Goal: Task Accomplishment & Management: Use online tool/utility

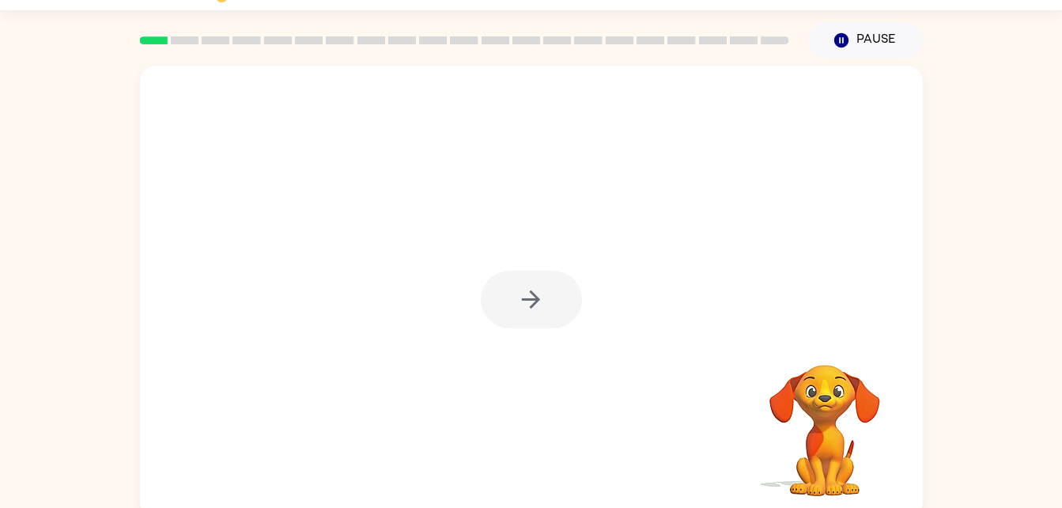
scroll to position [48, 0]
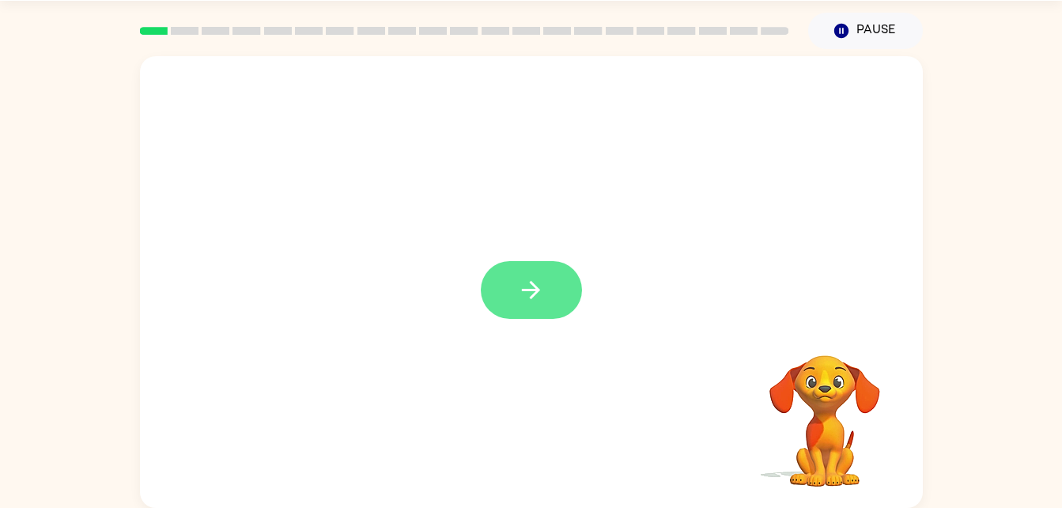
click at [522, 316] on button "button" at bounding box center [531, 290] width 101 height 58
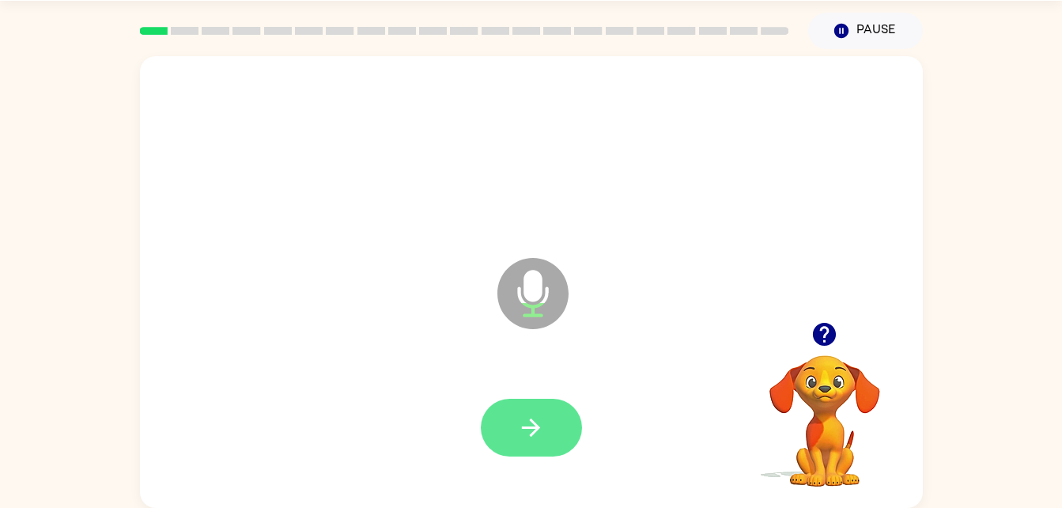
click at [541, 436] on icon "button" at bounding box center [531, 428] width 28 height 28
click at [543, 414] on icon "button" at bounding box center [531, 428] width 28 height 28
click at [526, 410] on button "button" at bounding box center [531, 428] width 101 height 58
click at [538, 421] on icon "button" at bounding box center [531, 428] width 28 height 28
click at [532, 436] on icon "button" at bounding box center [531, 428] width 28 height 28
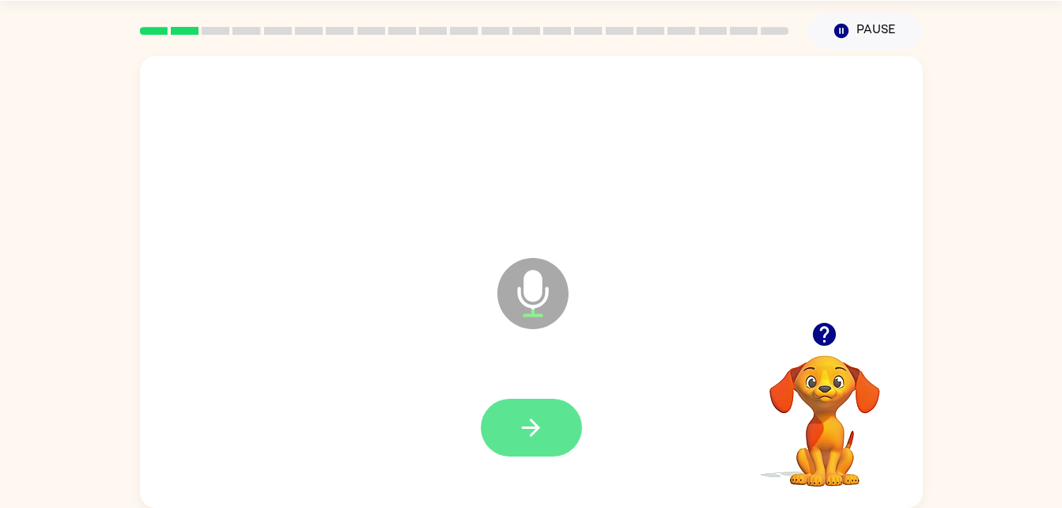
click at [542, 422] on icon "button" at bounding box center [531, 428] width 28 height 28
click at [542, 465] on div at bounding box center [531, 428] width 751 height 130
click at [532, 425] on icon "button" at bounding box center [531, 428] width 28 height 28
click at [542, 443] on button "button" at bounding box center [531, 428] width 101 height 58
click at [538, 430] on icon "button" at bounding box center [531, 428] width 28 height 28
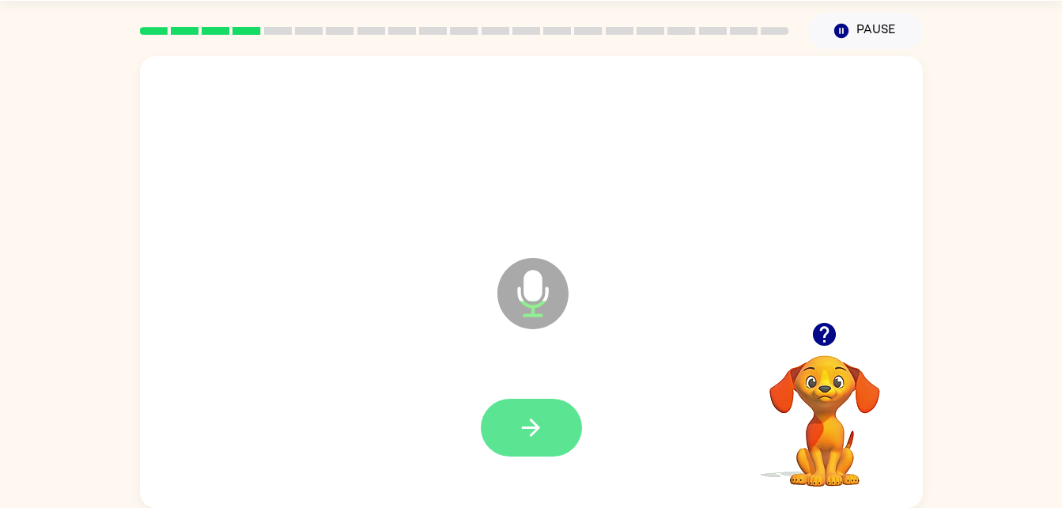
click at [530, 439] on icon "button" at bounding box center [531, 428] width 28 height 28
click at [565, 424] on button "button" at bounding box center [531, 428] width 101 height 58
click at [543, 429] on icon "button" at bounding box center [531, 428] width 28 height 28
click at [545, 438] on button "button" at bounding box center [531, 428] width 101 height 58
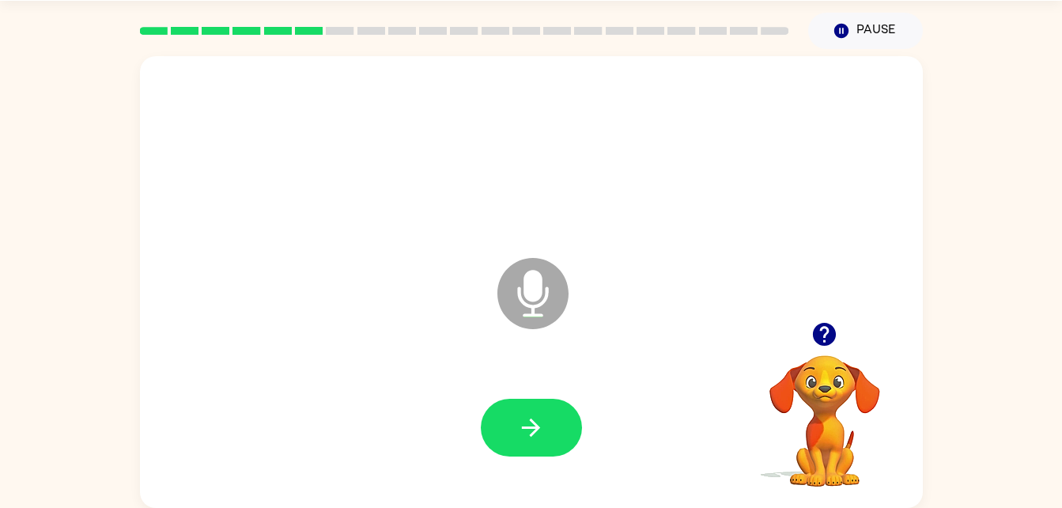
click at [831, 336] on icon "button" at bounding box center [824, 334] width 23 height 23
click at [550, 451] on button "button" at bounding box center [531, 428] width 101 height 58
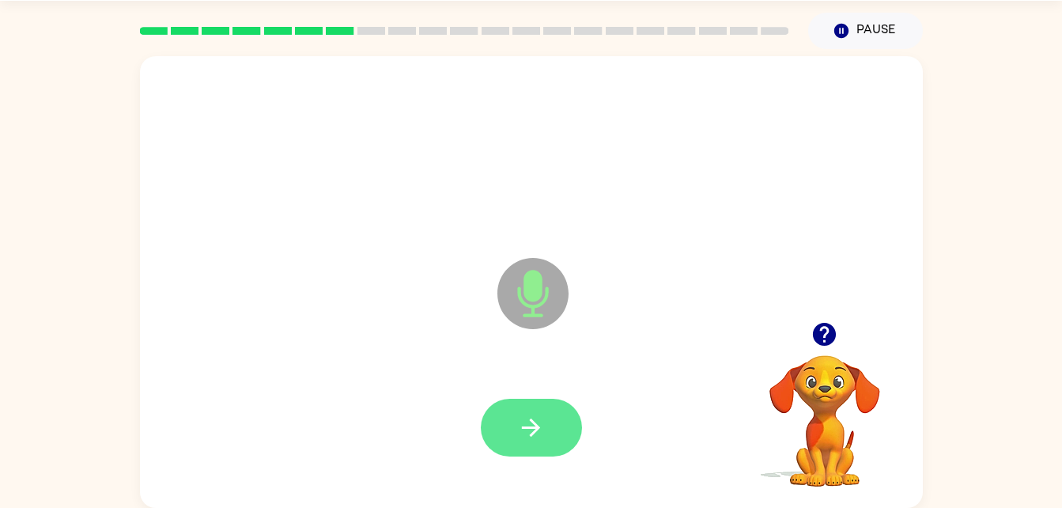
click at [545, 444] on button "button" at bounding box center [531, 428] width 101 height 58
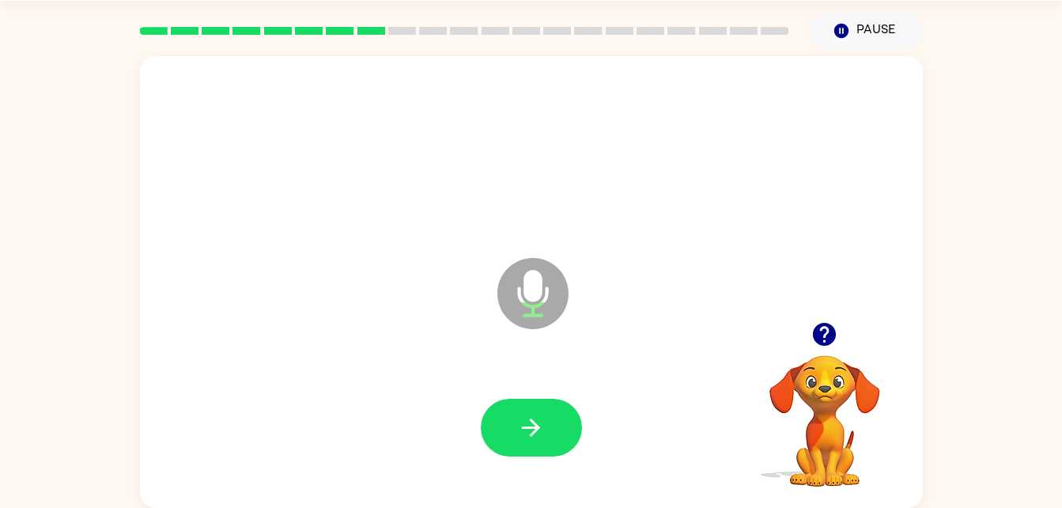
click at [807, 327] on button "button" at bounding box center [824, 334] width 40 height 40
click at [536, 443] on button "button" at bounding box center [531, 428] width 101 height 58
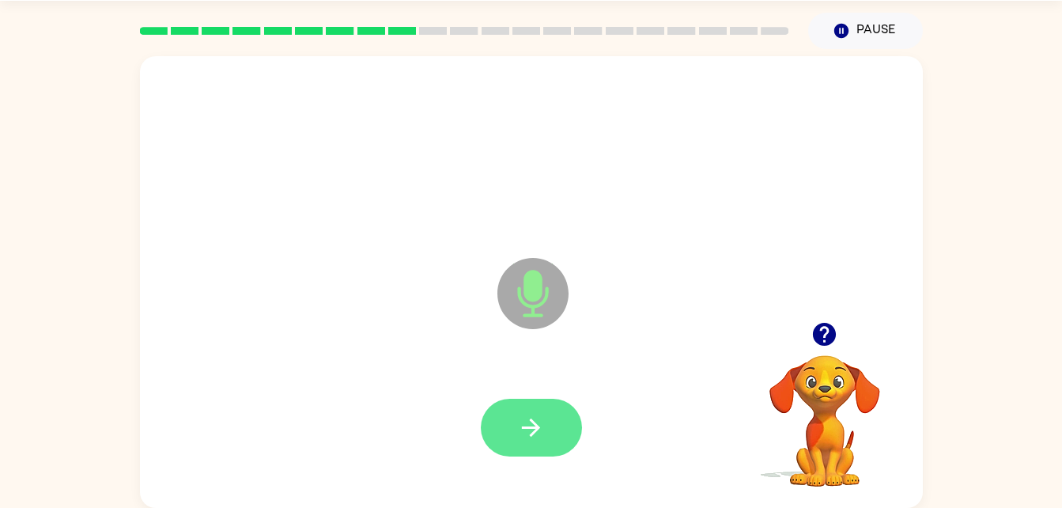
click at [542, 422] on icon "button" at bounding box center [531, 428] width 28 height 28
click at [516, 414] on button "button" at bounding box center [531, 428] width 101 height 58
click at [560, 455] on button "button" at bounding box center [531, 428] width 101 height 58
click at [536, 427] on icon "button" at bounding box center [531, 427] width 18 height 18
click at [534, 415] on icon "button" at bounding box center [531, 428] width 28 height 28
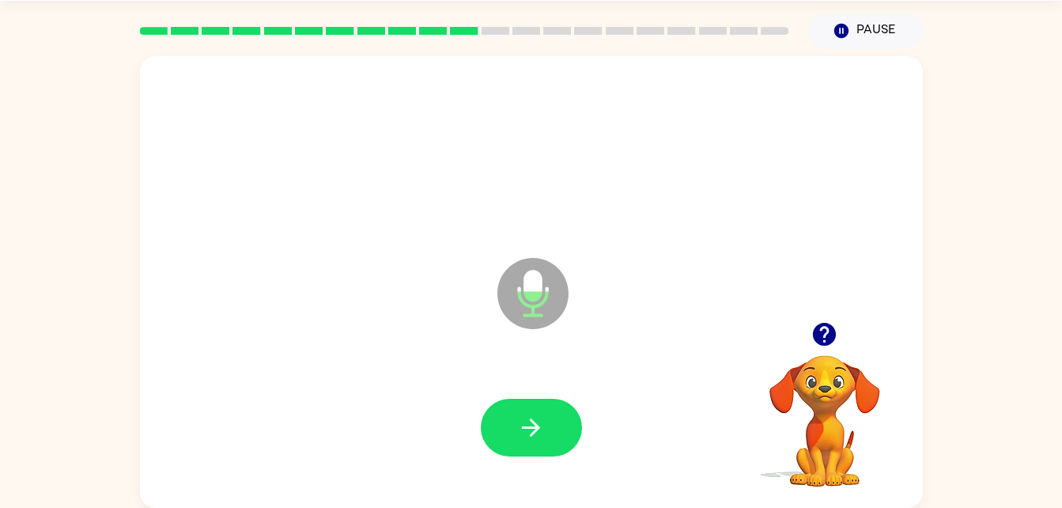
click at [623, 426] on div at bounding box center [531, 428] width 751 height 130
click at [546, 424] on button "button" at bounding box center [531, 428] width 101 height 58
click at [553, 400] on button "button" at bounding box center [531, 428] width 101 height 58
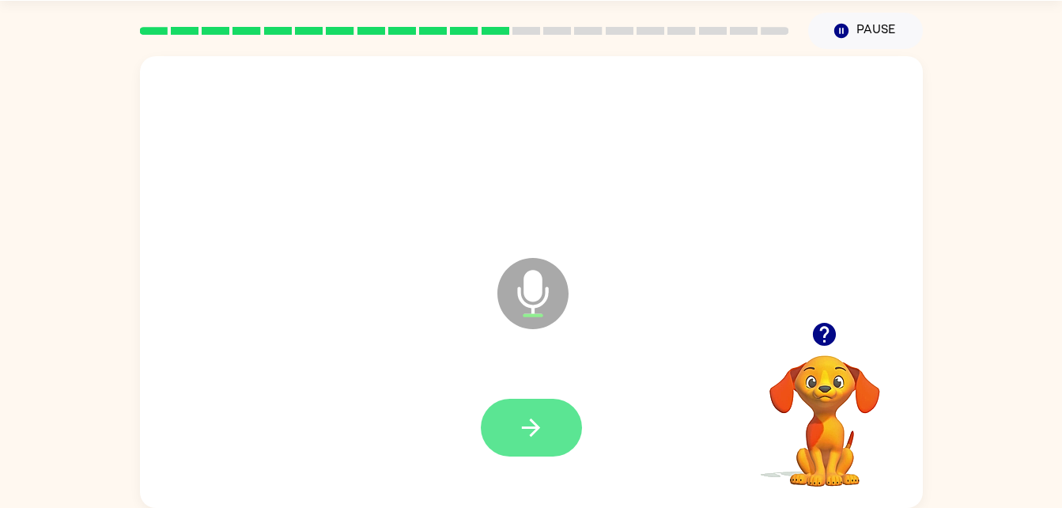
click at [515, 455] on button "button" at bounding box center [531, 428] width 101 height 58
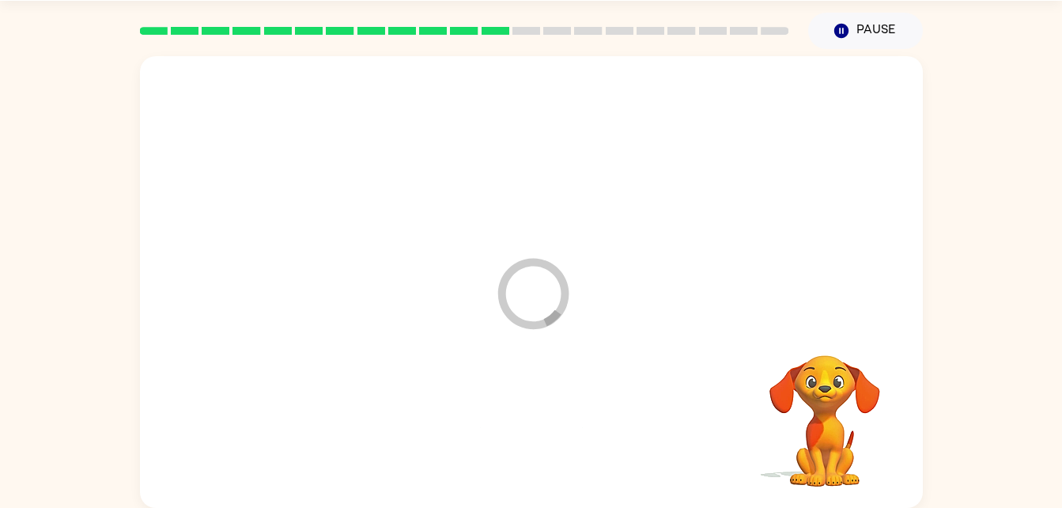
click at [591, 415] on div at bounding box center [531, 428] width 751 height 130
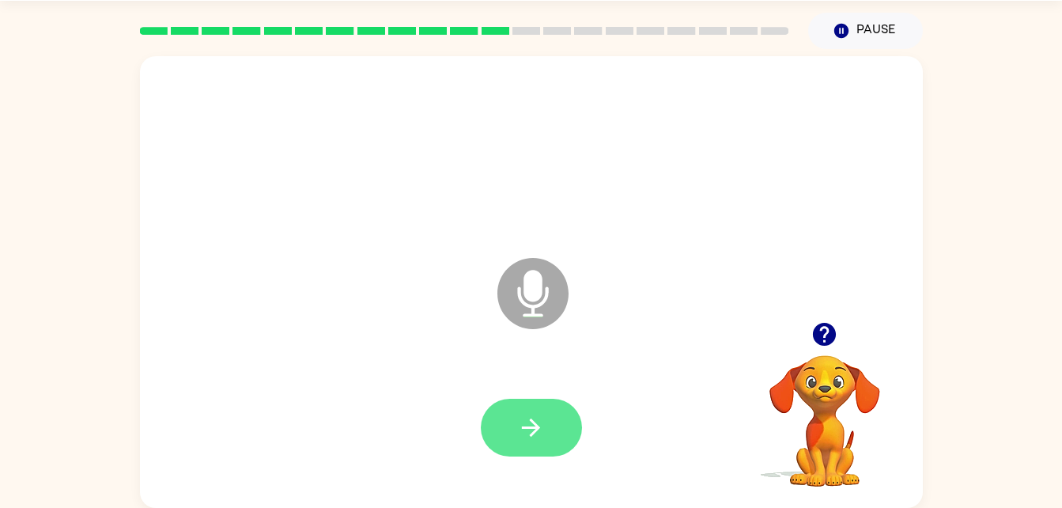
click at [536, 400] on button "button" at bounding box center [531, 428] width 101 height 58
click at [512, 425] on button "button" at bounding box center [531, 428] width 101 height 58
click at [569, 451] on button "button" at bounding box center [531, 428] width 101 height 58
click at [541, 421] on icon "button" at bounding box center [531, 428] width 28 height 28
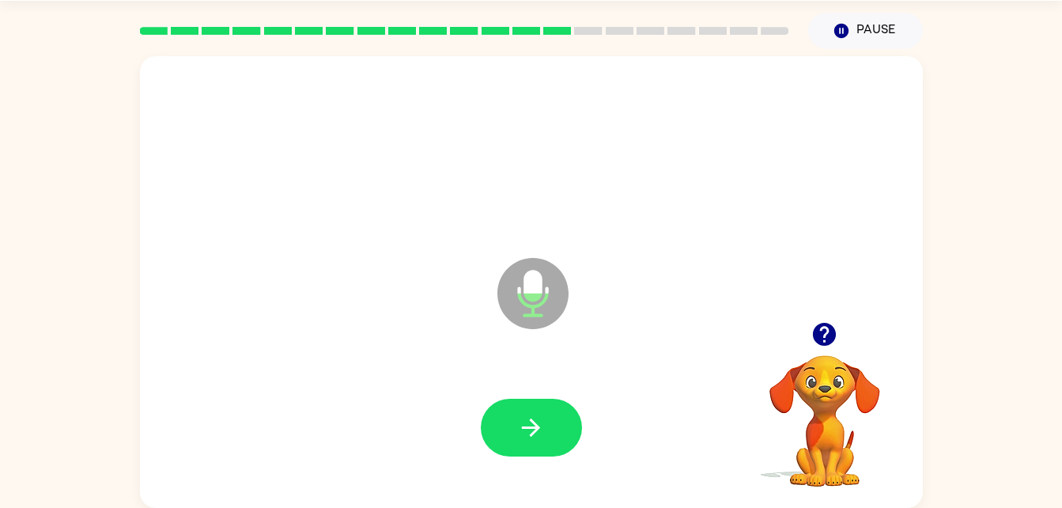
click at [545, 366] on icon "Microphone The Microphone is here when it is your turn to talk" at bounding box center [611, 313] width 237 height 119
click at [546, 399] on button "button" at bounding box center [531, 428] width 101 height 58
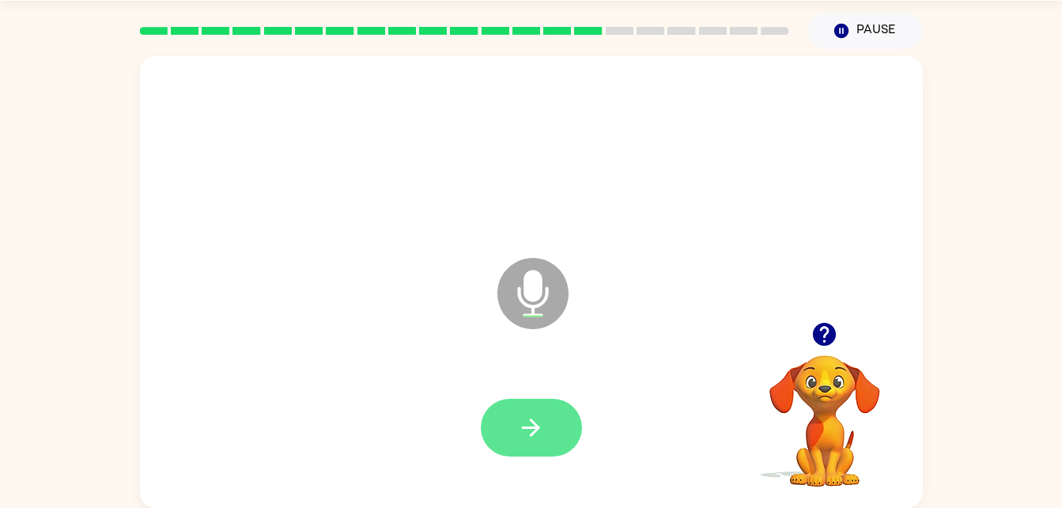
click at [531, 444] on button "button" at bounding box center [531, 428] width 101 height 58
click at [523, 399] on button "button" at bounding box center [531, 428] width 101 height 58
click at [522, 434] on icon "button" at bounding box center [531, 428] width 28 height 28
click at [529, 428] on icon "button" at bounding box center [531, 427] width 18 height 18
click at [535, 421] on icon "button" at bounding box center [531, 428] width 28 height 28
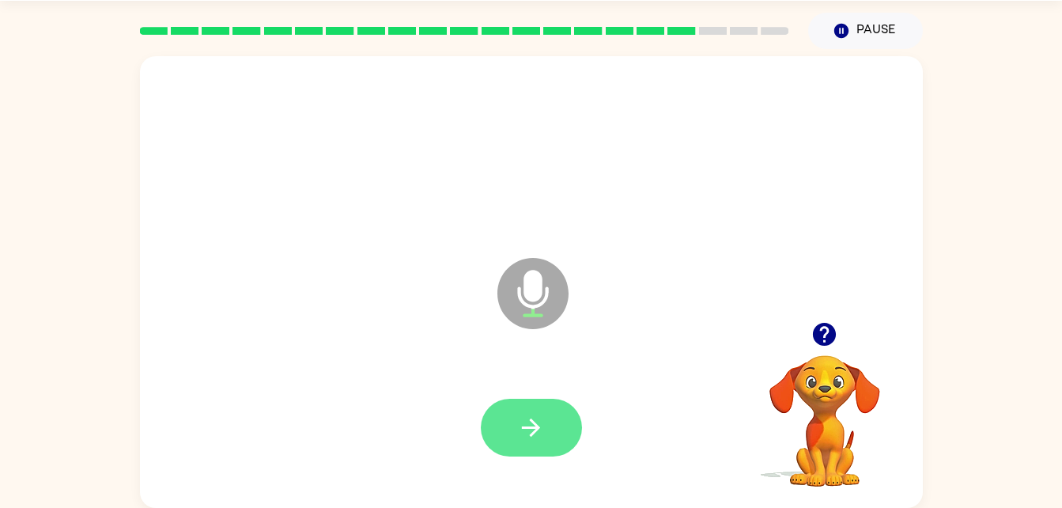
click at [557, 428] on button "button" at bounding box center [531, 428] width 101 height 58
click at [508, 443] on button "button" at bounding box center [531, 428] width 101 height 58
click at [580, 423] on button "button" at bounding box center [531, 428] width 101 height 58
click at [519, 438] on div at bounding box center [531, 428] width 101 height 58
click at [541, 429] on icon "button" at bounding box center [531, 428] width 28 height 28
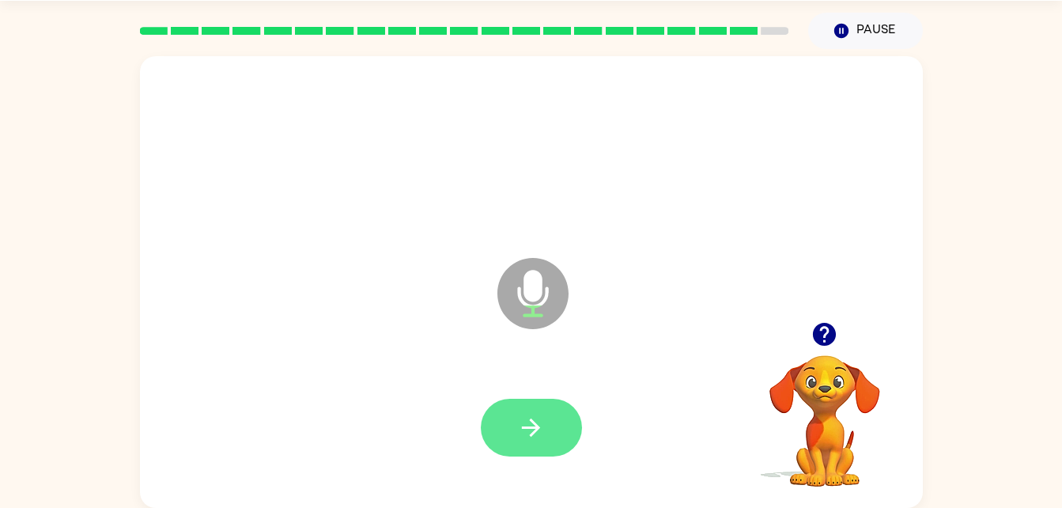
click at [563, 415] on button "button" at bounding box center [531, 428] width 101 height 58
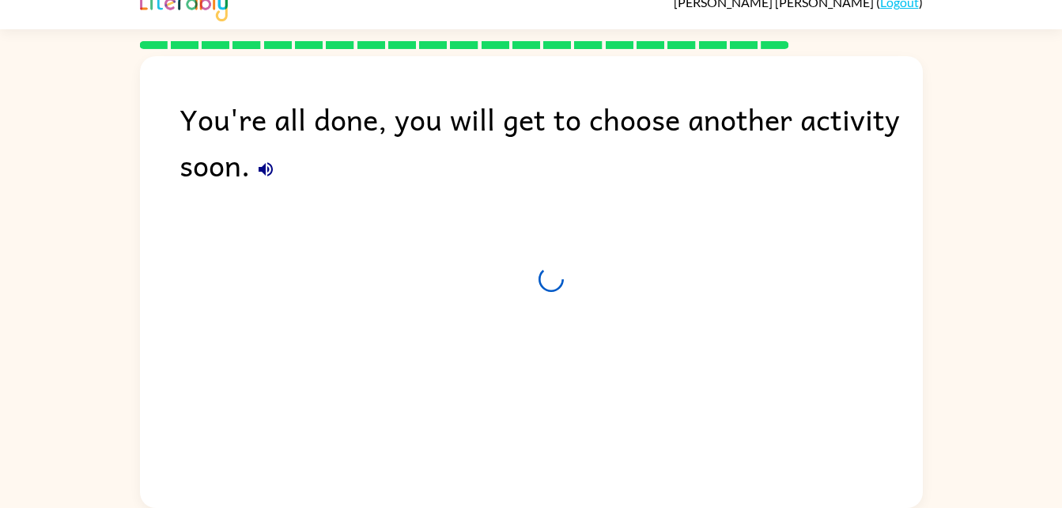
scroll to position [20, 0]
